Goal: Task Accomplishment & Management: Manage account settings

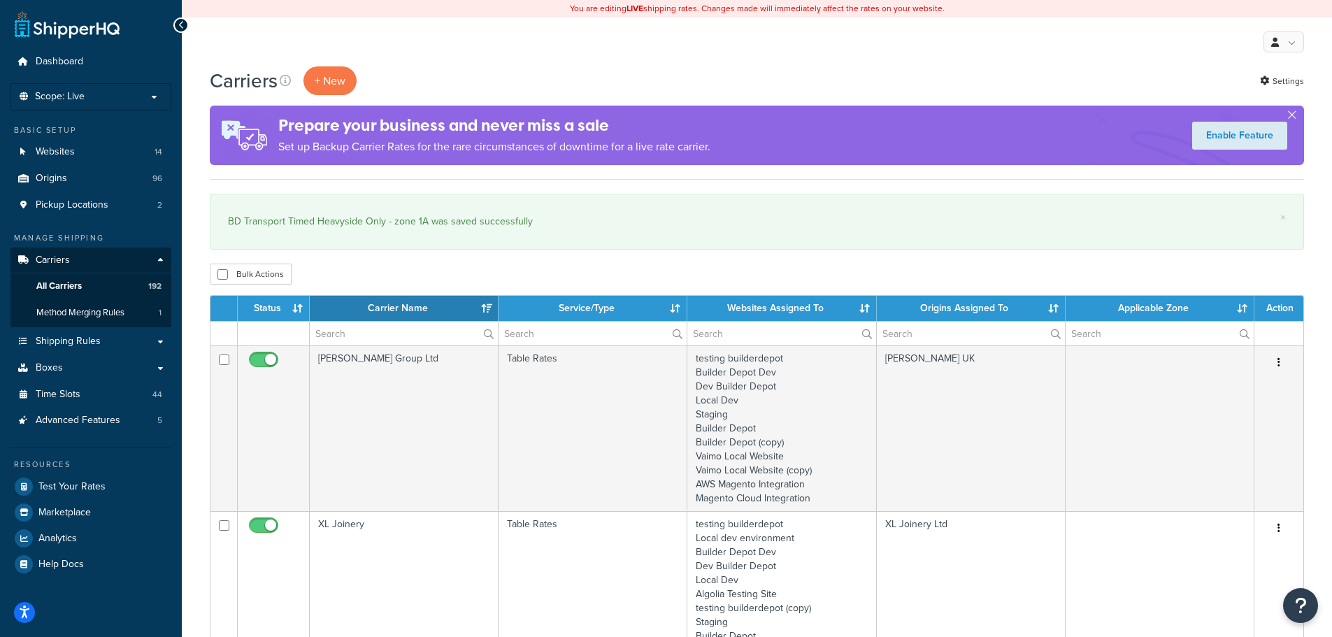
select select "15"
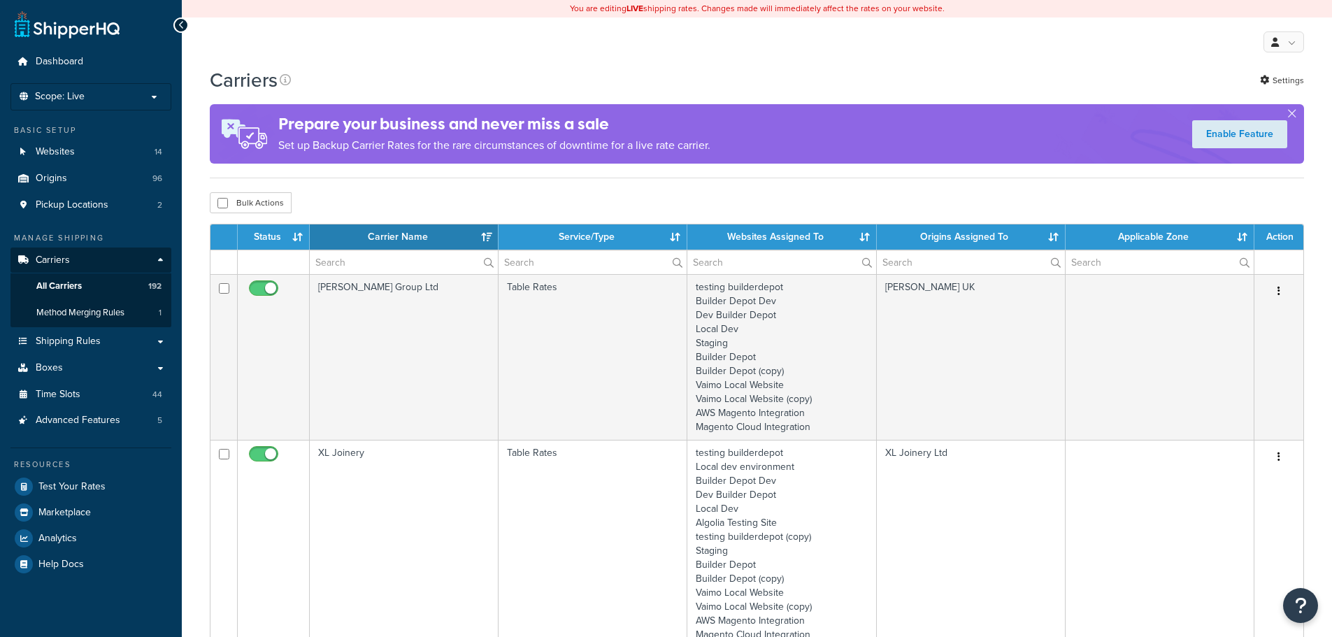
select select "15"
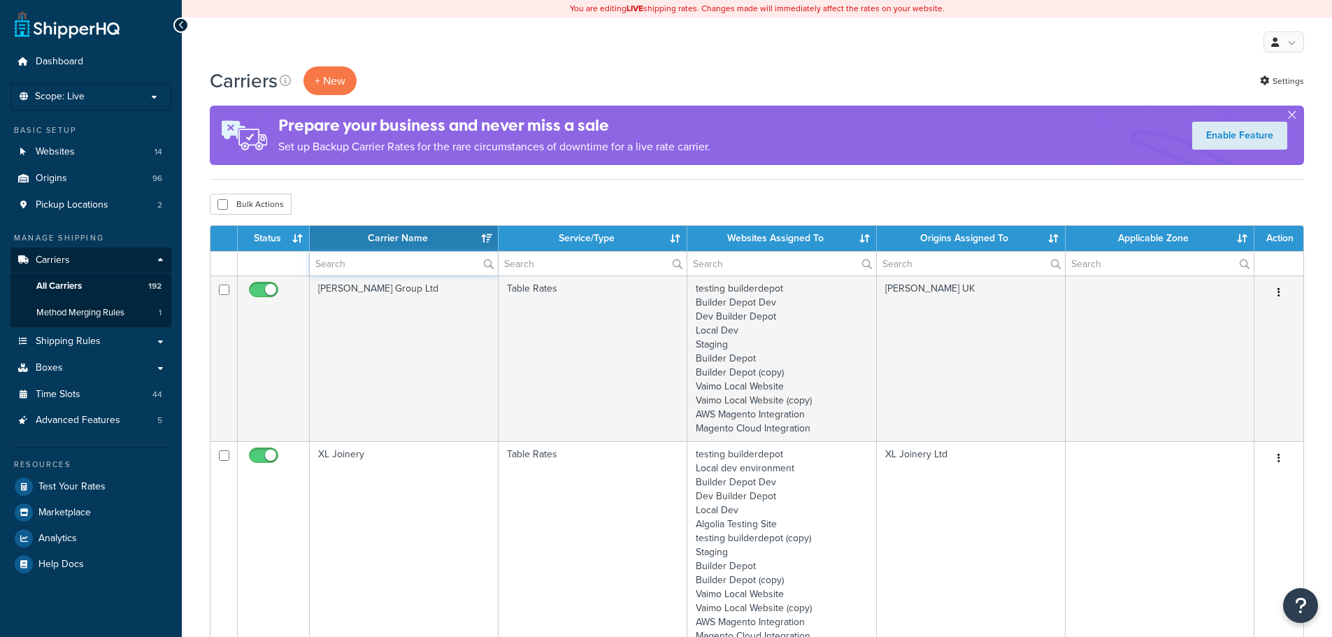
click at [341, 267] on input "text" at bounding box center [404, 264] width 188 height 24
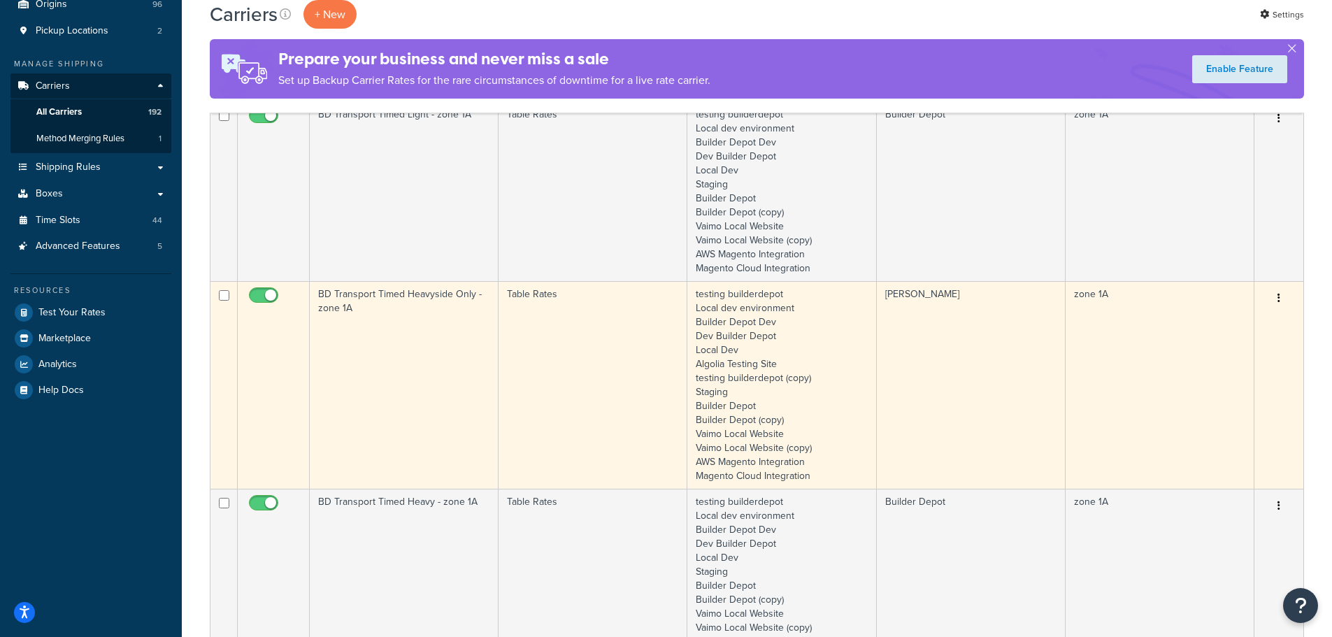
scroll to position [210, 0]
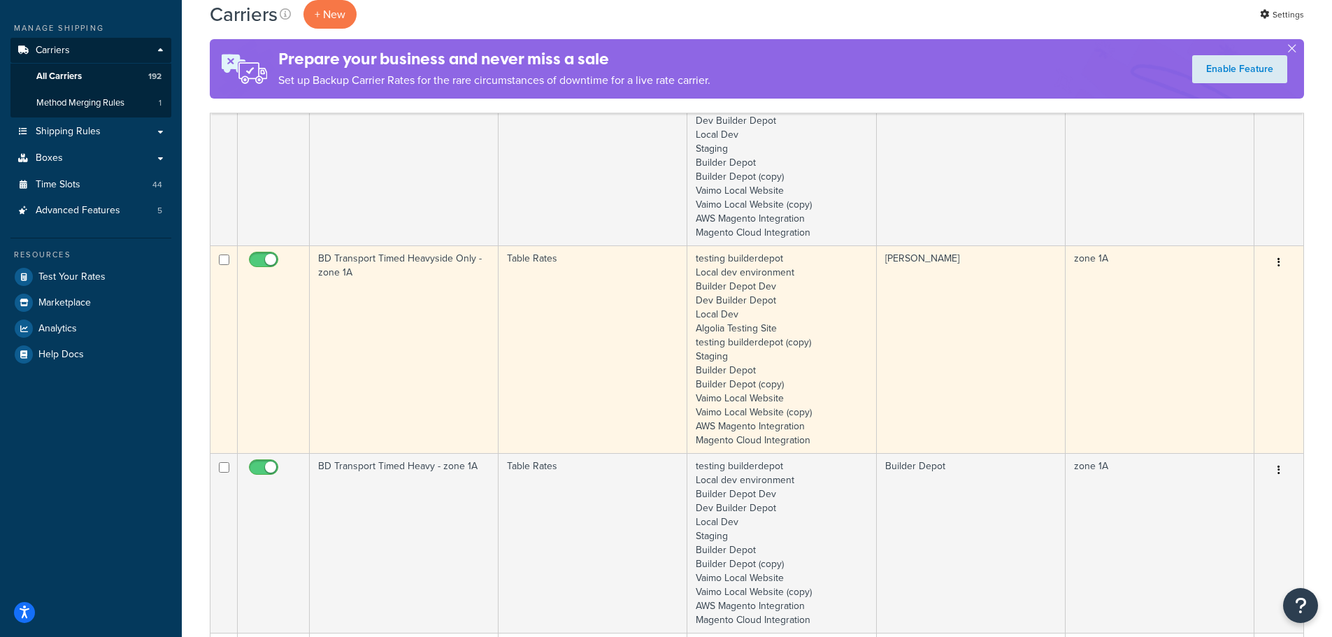
type input "1a"
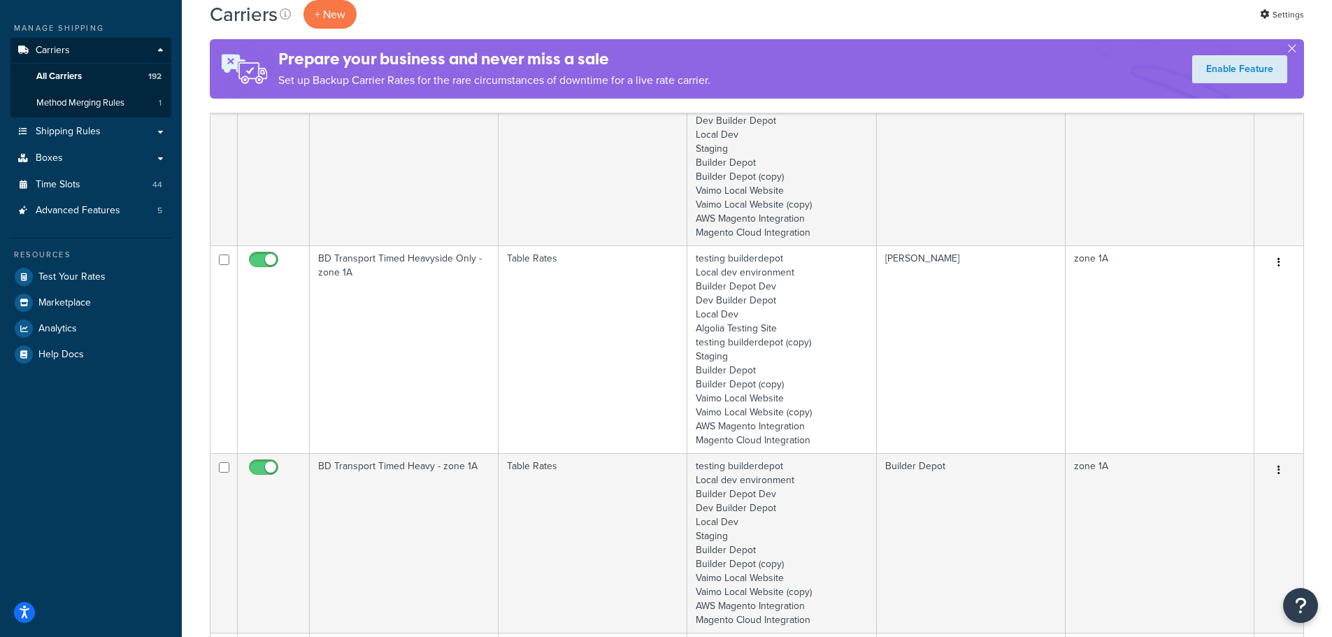
click at [419, 336] on td "BD Transport Timed Heavyside Only - zone 1A" at bounding box center [404, 349] width 189 height 208
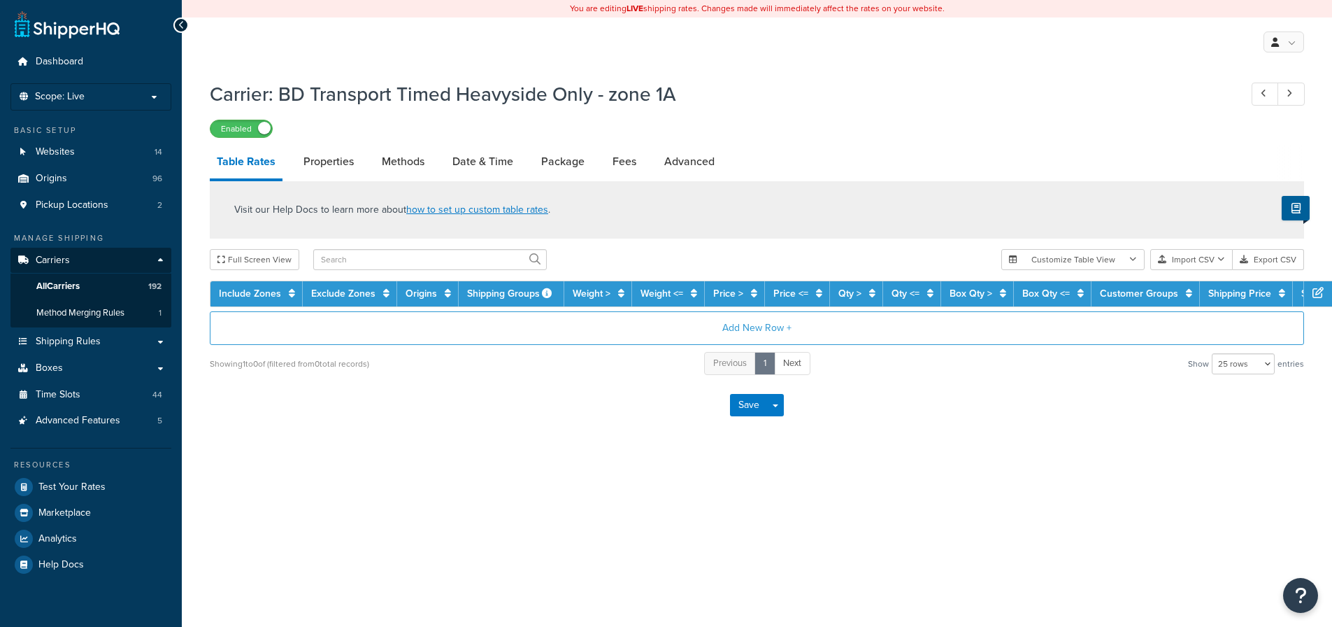
select select "25"
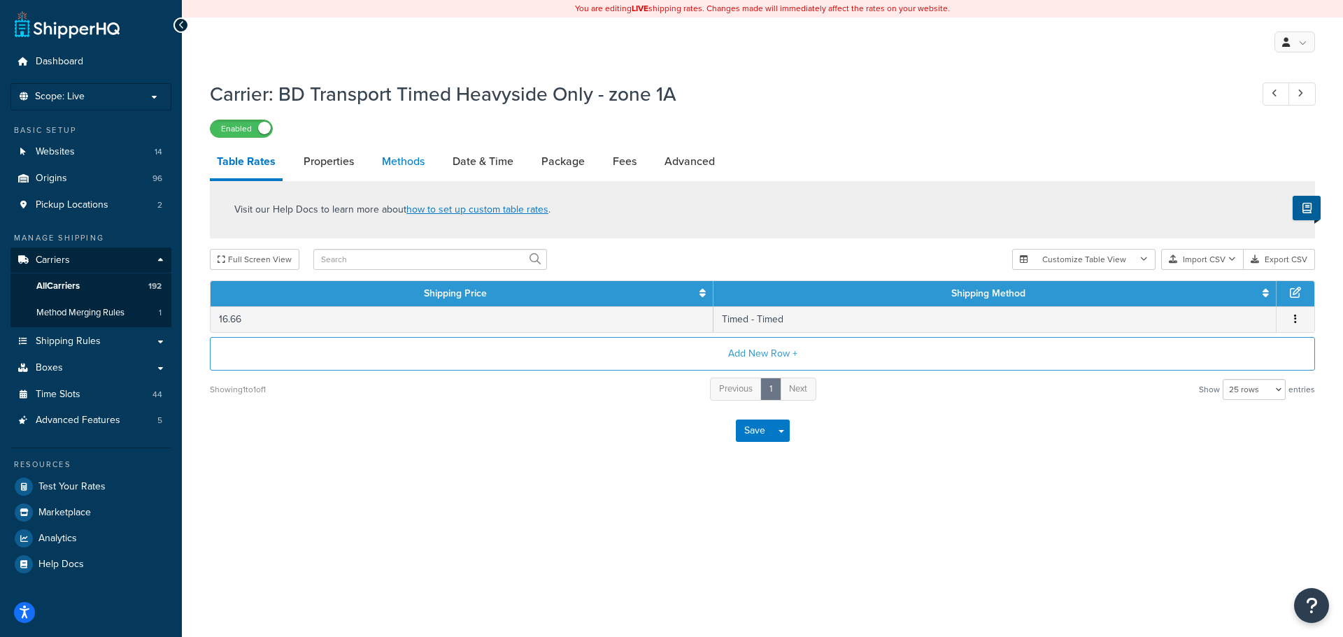
click at [409, 166] on link "Methods" at bounding box center [403, 162] width 57 height 34
select select "25"
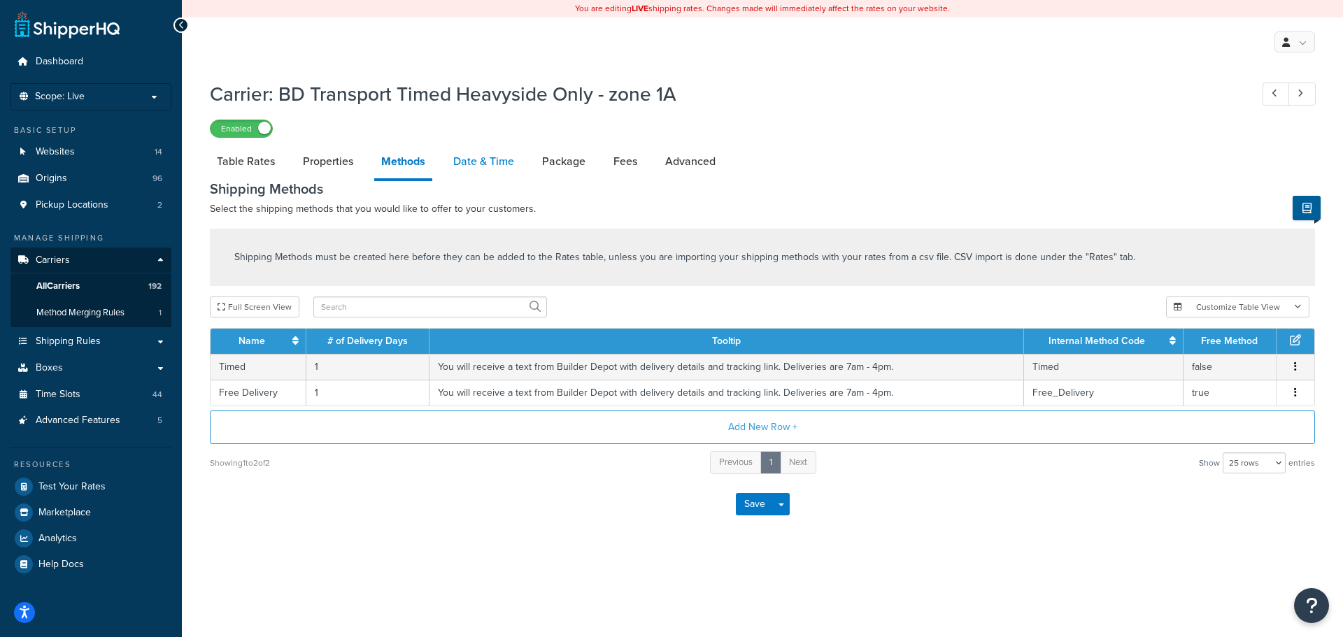
click at [459, 164] on link "Date & Time" at bounding box center [483, 162] width 75 height 34
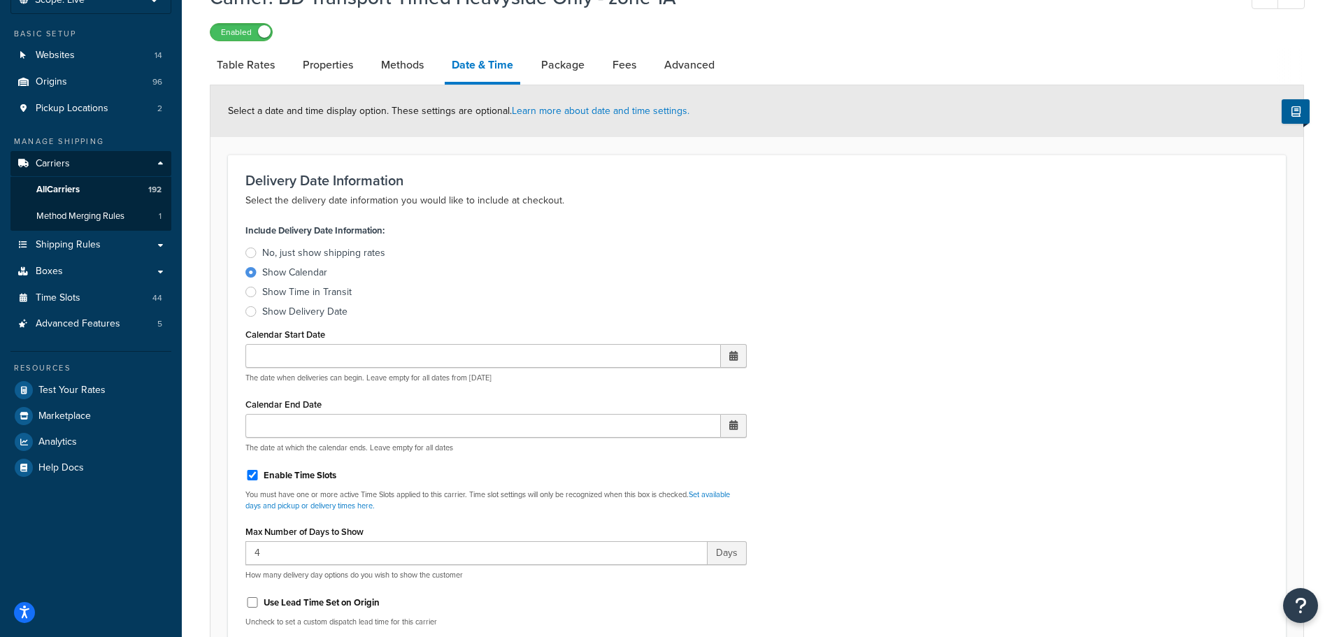
scroll to position [350, 0]
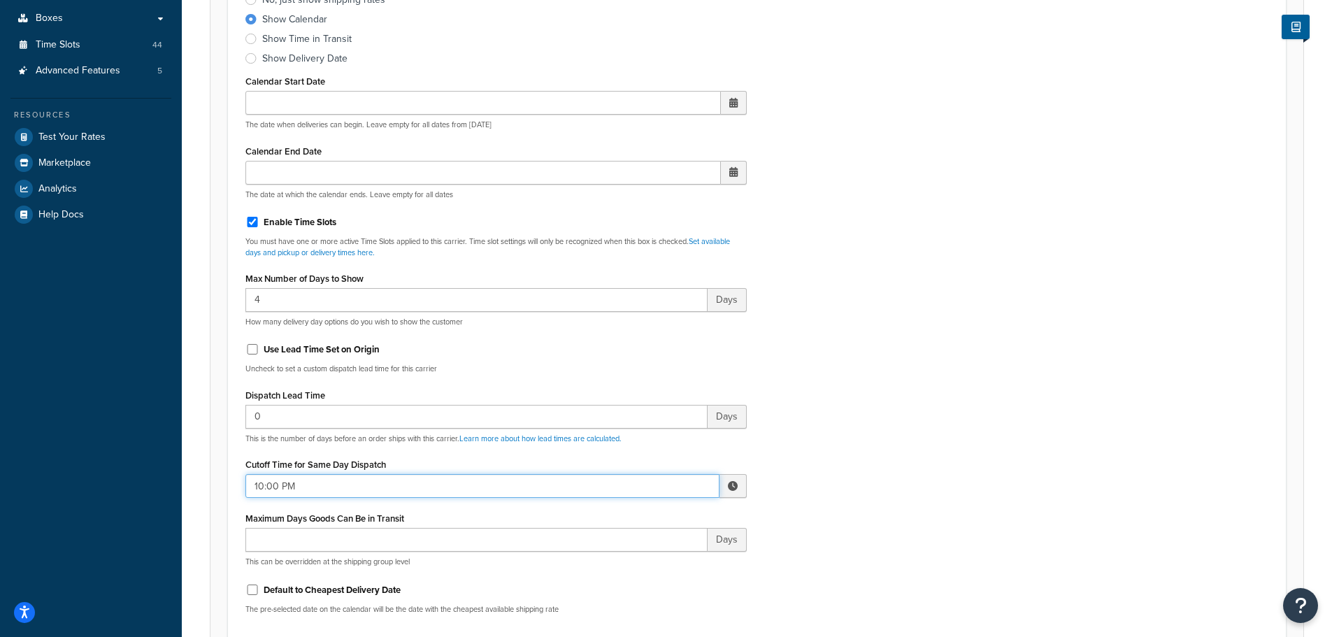
click at [274, 482] on input "10:00 PM" at bounding box center [482, 486] width 474 height 24
click at [612, 557] on td "▲ 10 ▼ : ▲ 00 ▼ ▲ PM ▼" at bounding box center [660, 541] width 168 height 78
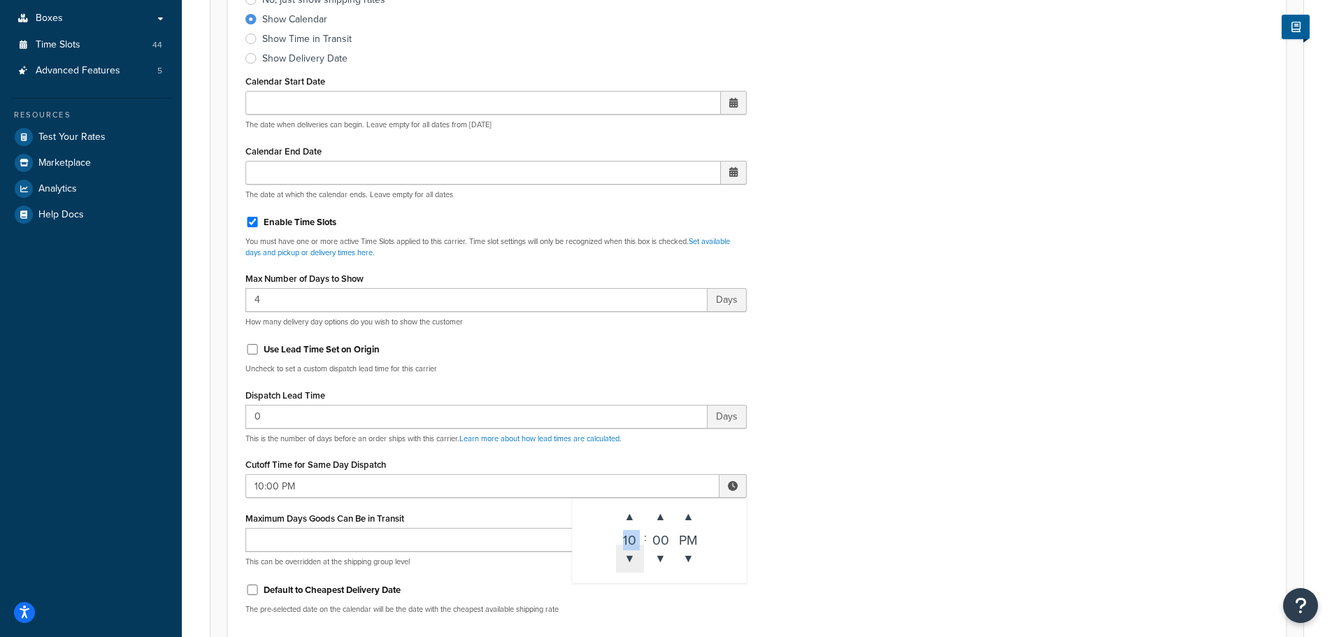
click at [632, 558] on span "▼" at bounding box center [630, 559] width 28 height 28
click at [631, 558] on span "▼" at bounding box center [630, 559] width 28 height 28
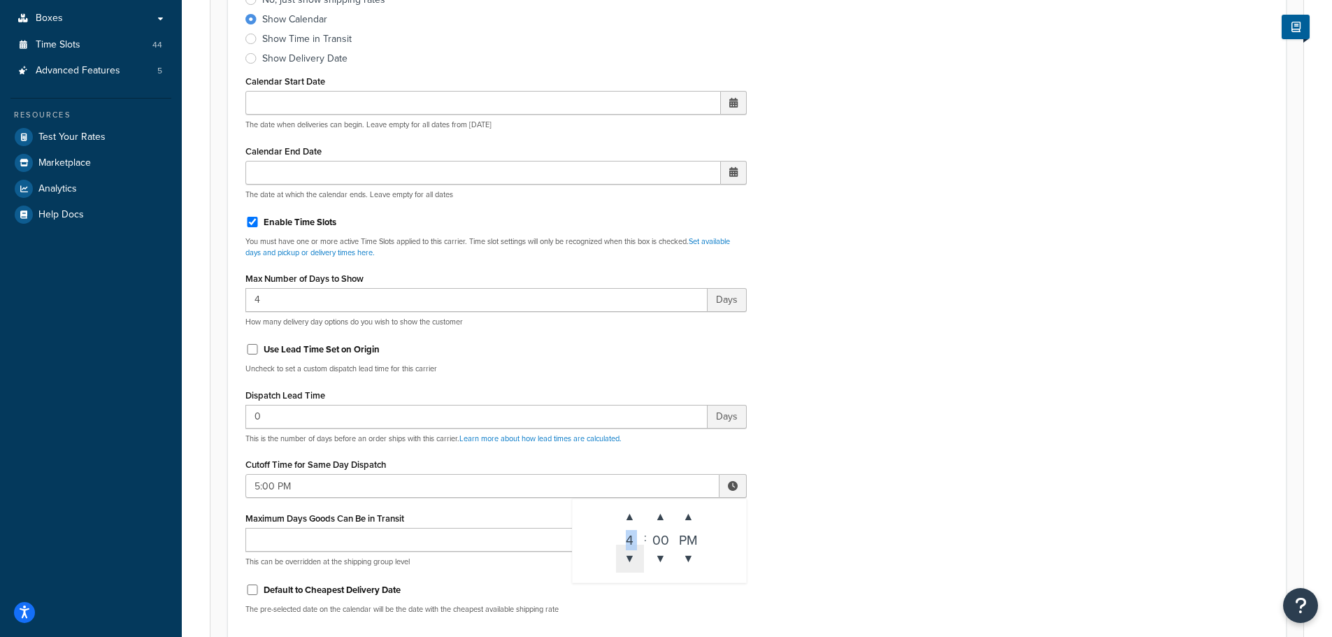
click at [631, 558] on span "▼" at bounding box center [630, 559] width 28 height 28
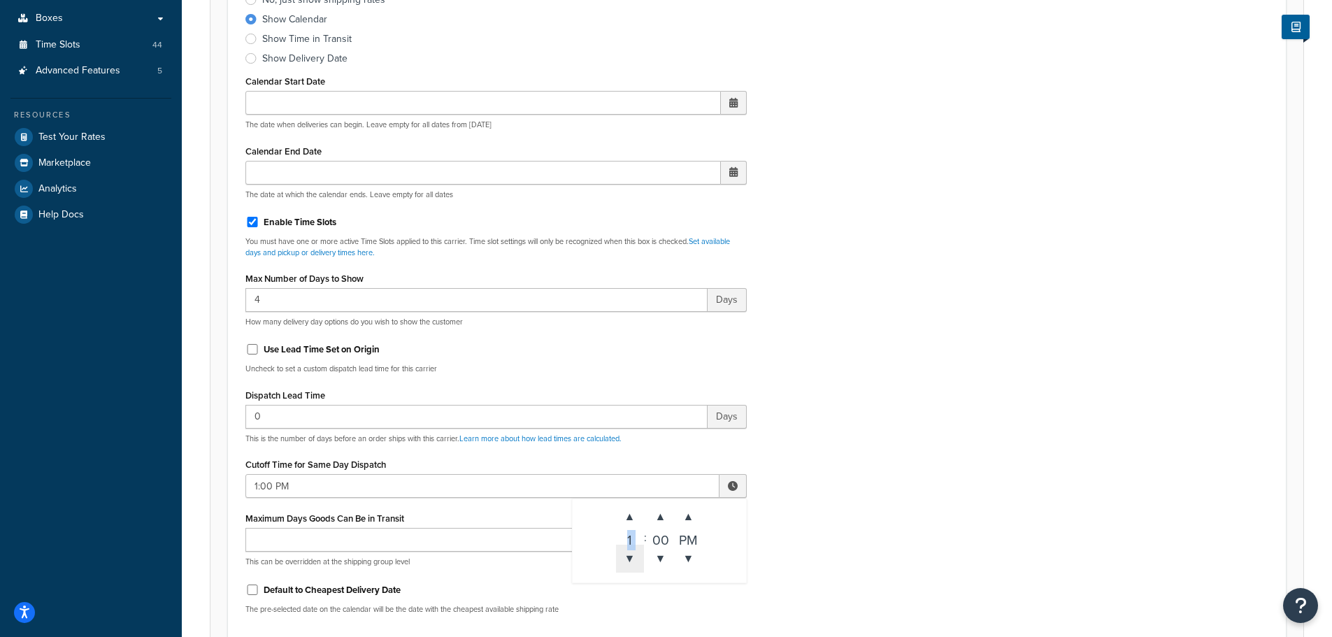
type input "12:00 PM"
click at [846, 527] on div "Include Delivery Date Information: No, just show shipping rates Show Calendar S…" at bounding box center [757, 296] width 1044 height 658
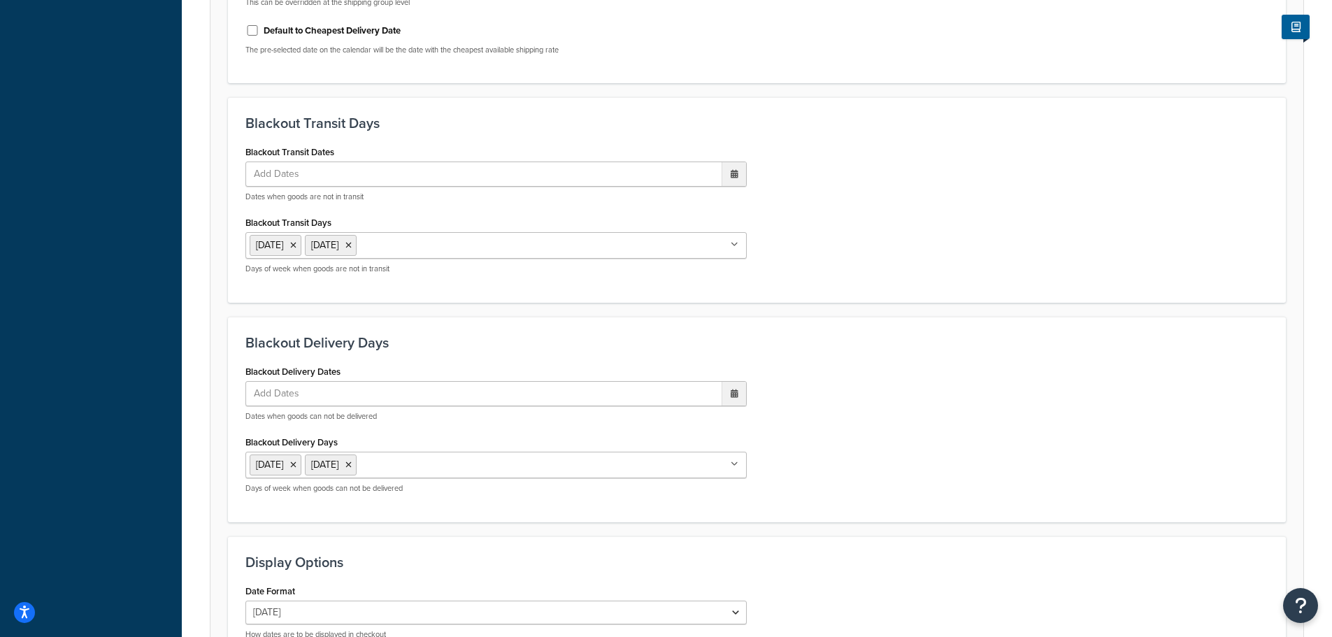
scroll to position [1069, 0]
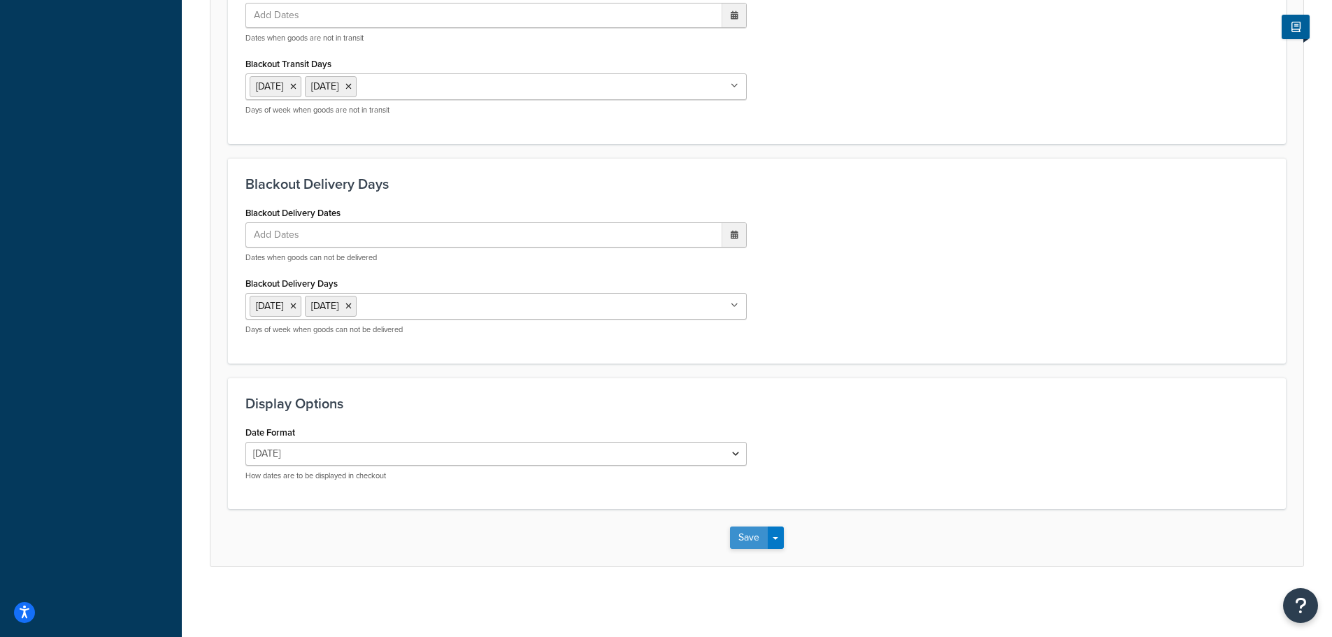
click at [747, 543] on button "Save" at bounding box center [749, 538] width 38 height 22
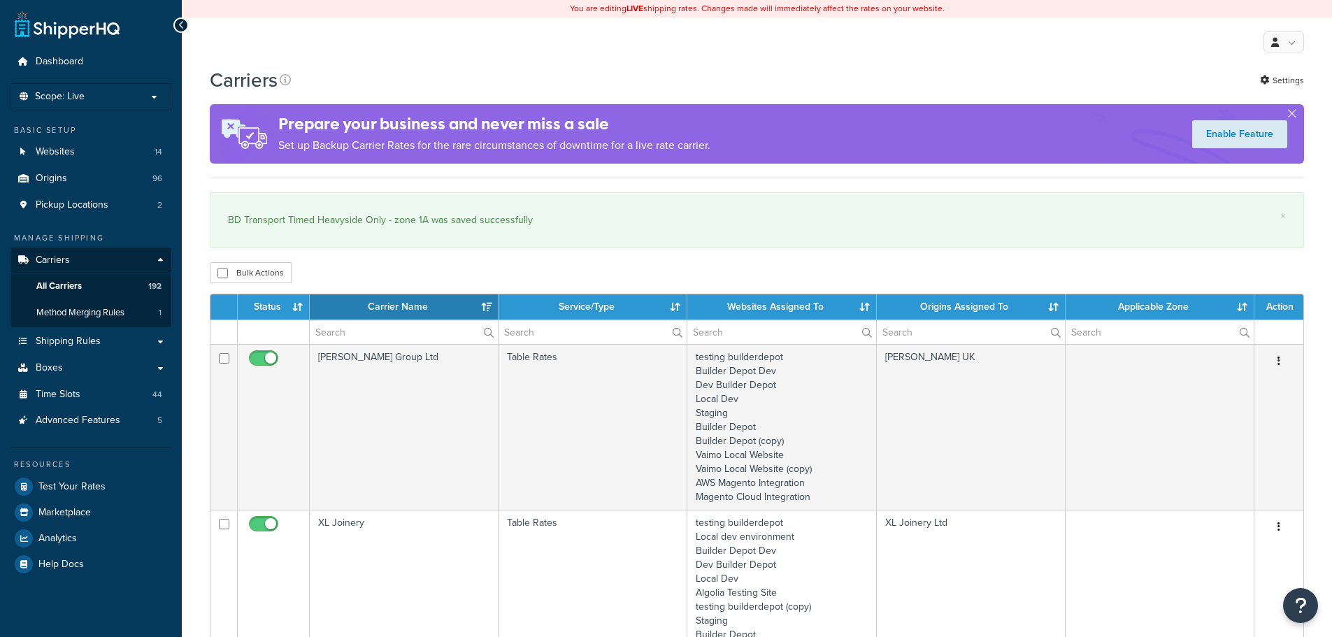
select select "15"
